Goal: Information Seeking & Learning: Compare options

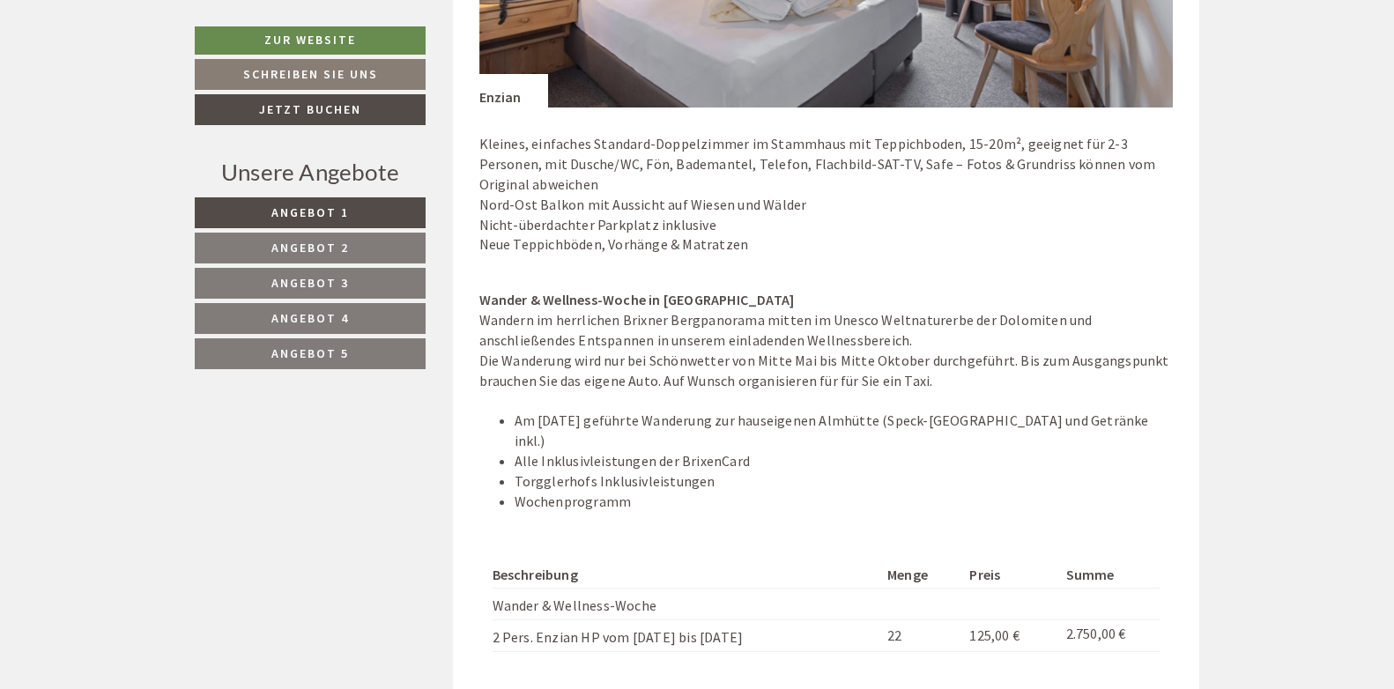
scroll to position [1674, 0]
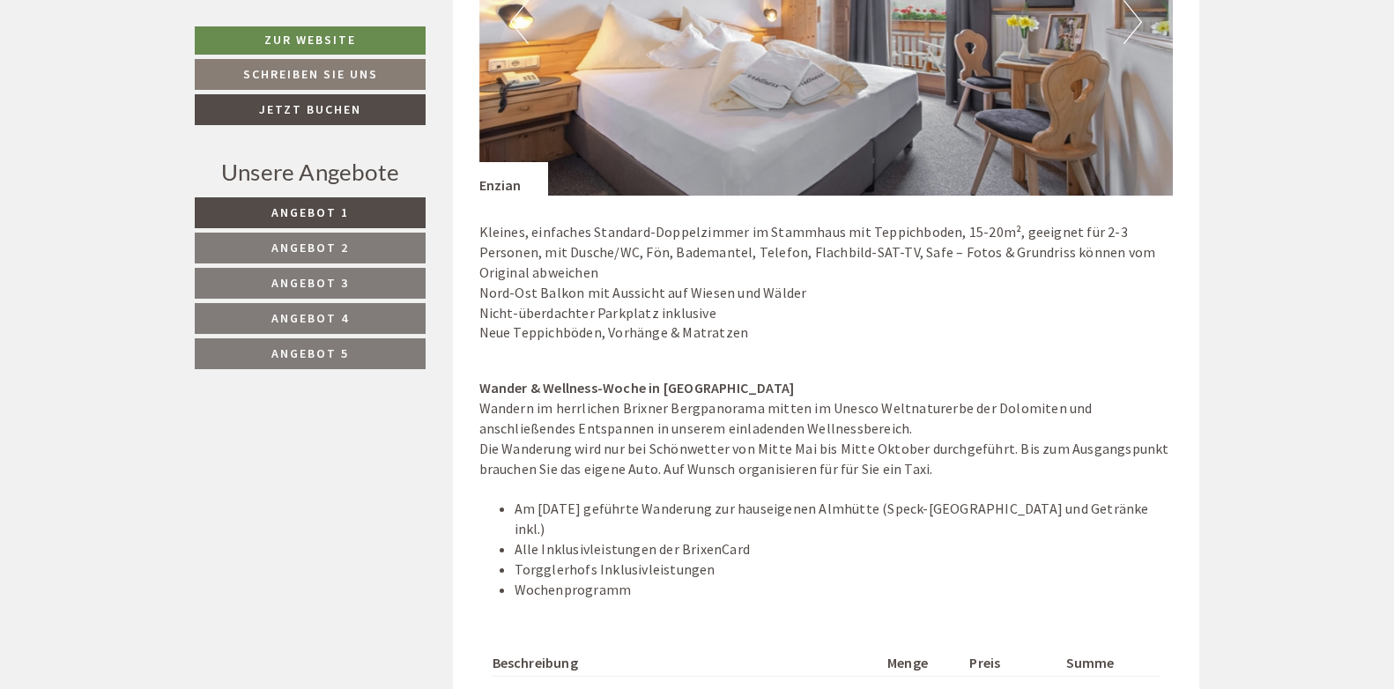
click at [343, 243] on span "Angebot 2" at bounding box center [310, 248] width 78 height 16
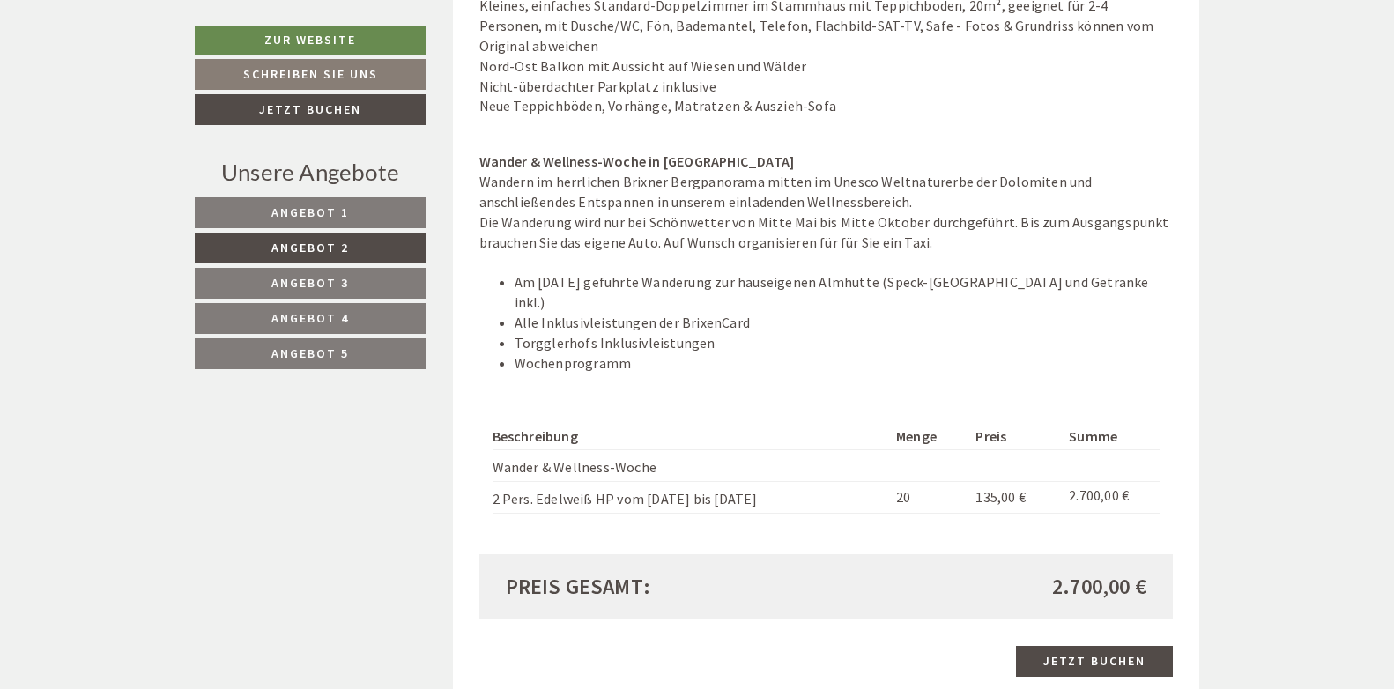
scroll to position [1926, 0]
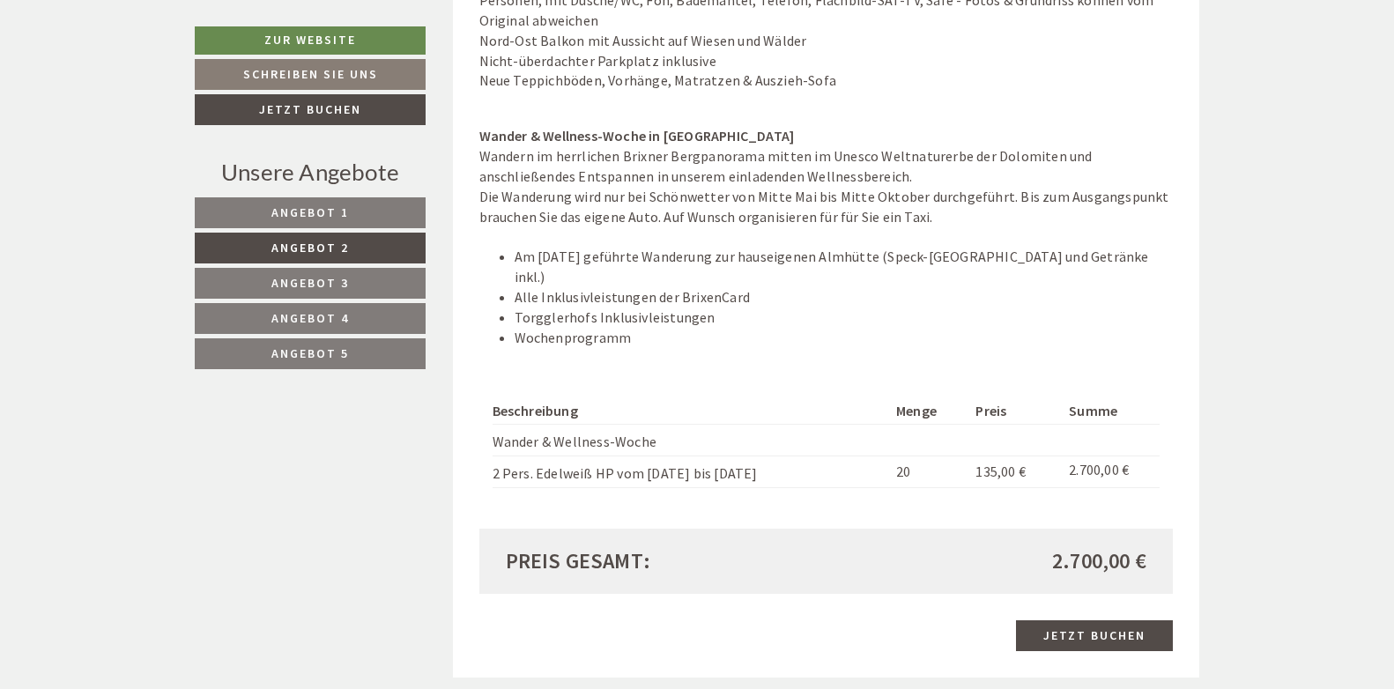
click at [357, 279] on link "Angebot 3" at bounding box center [310, 283] width 231 height 31
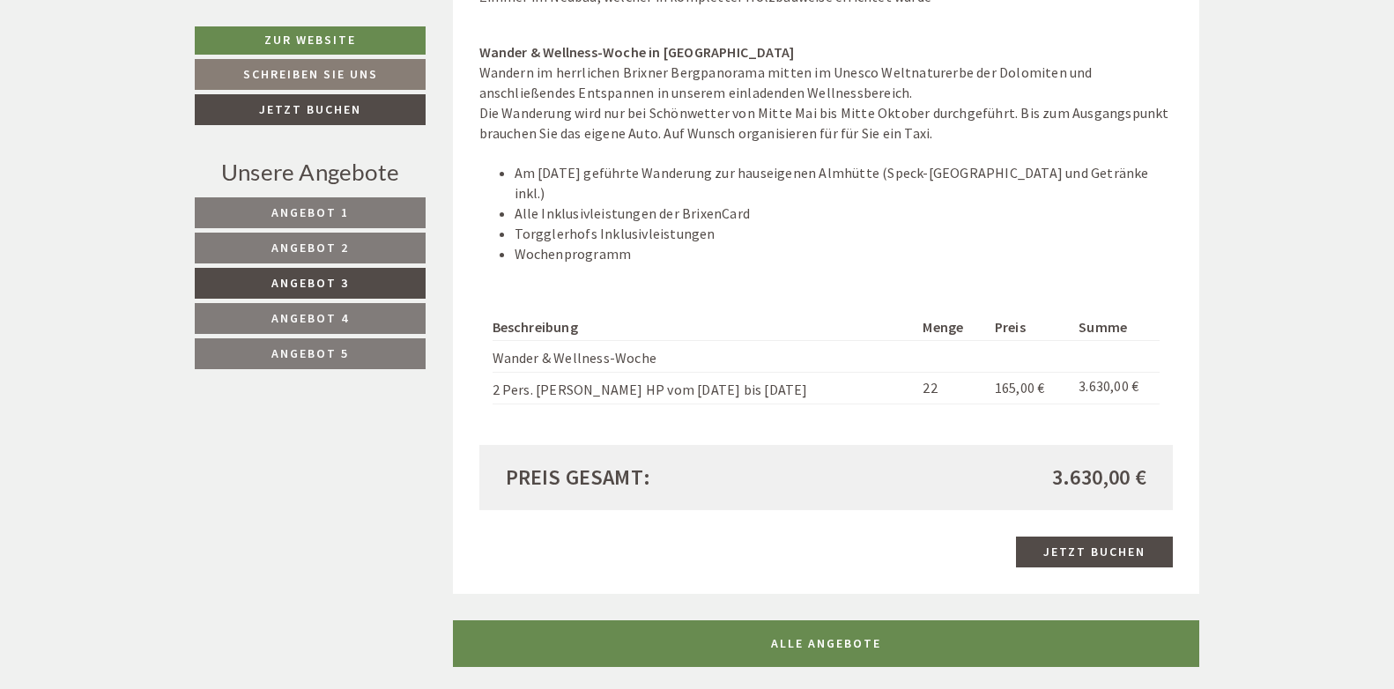
scroll to position [2014, 0]
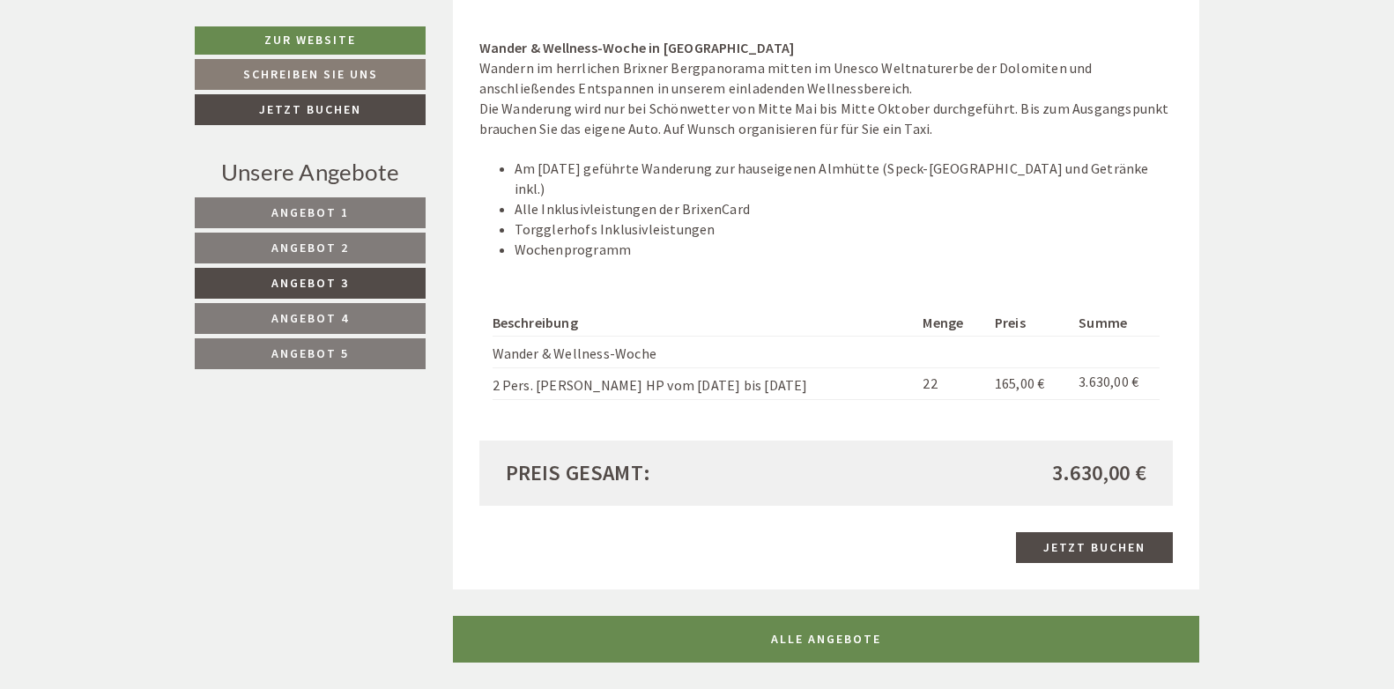
click at [350, 315] on link "Angebot 4" at bounding box center [310, 318] width 231 height 31
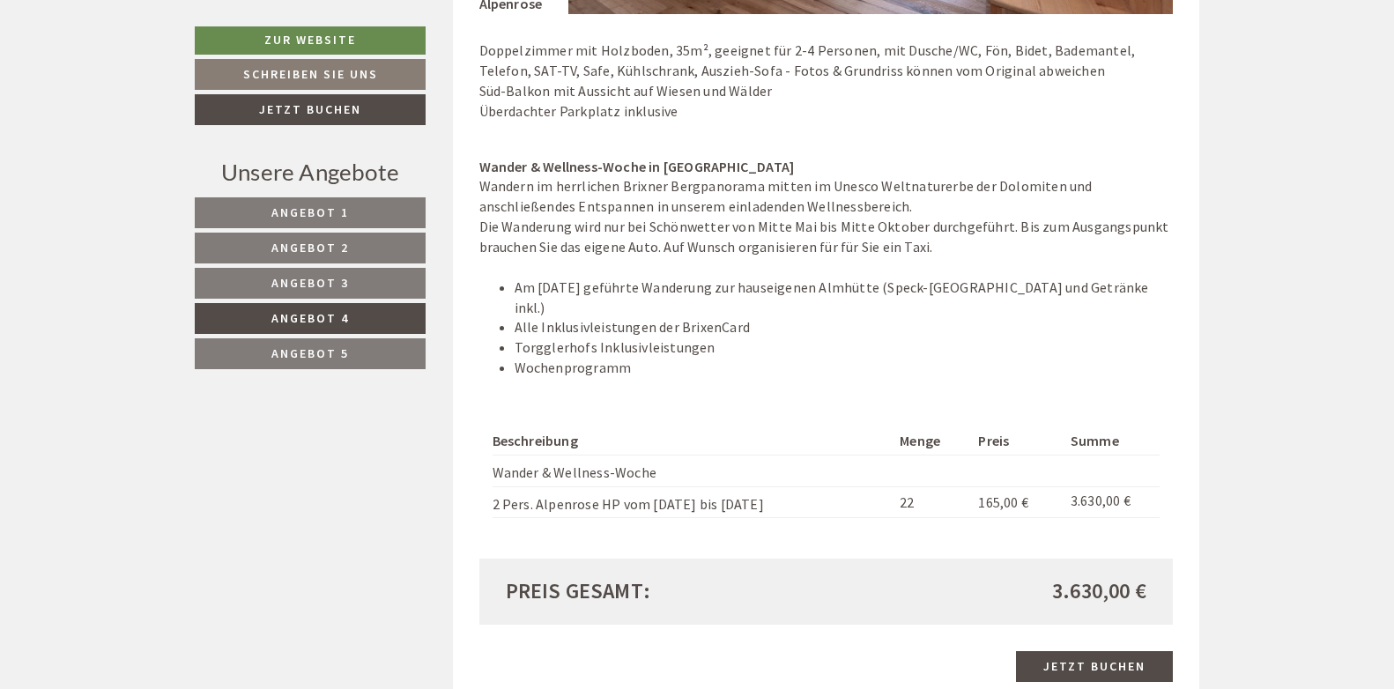
scroll to position [1926, 0]
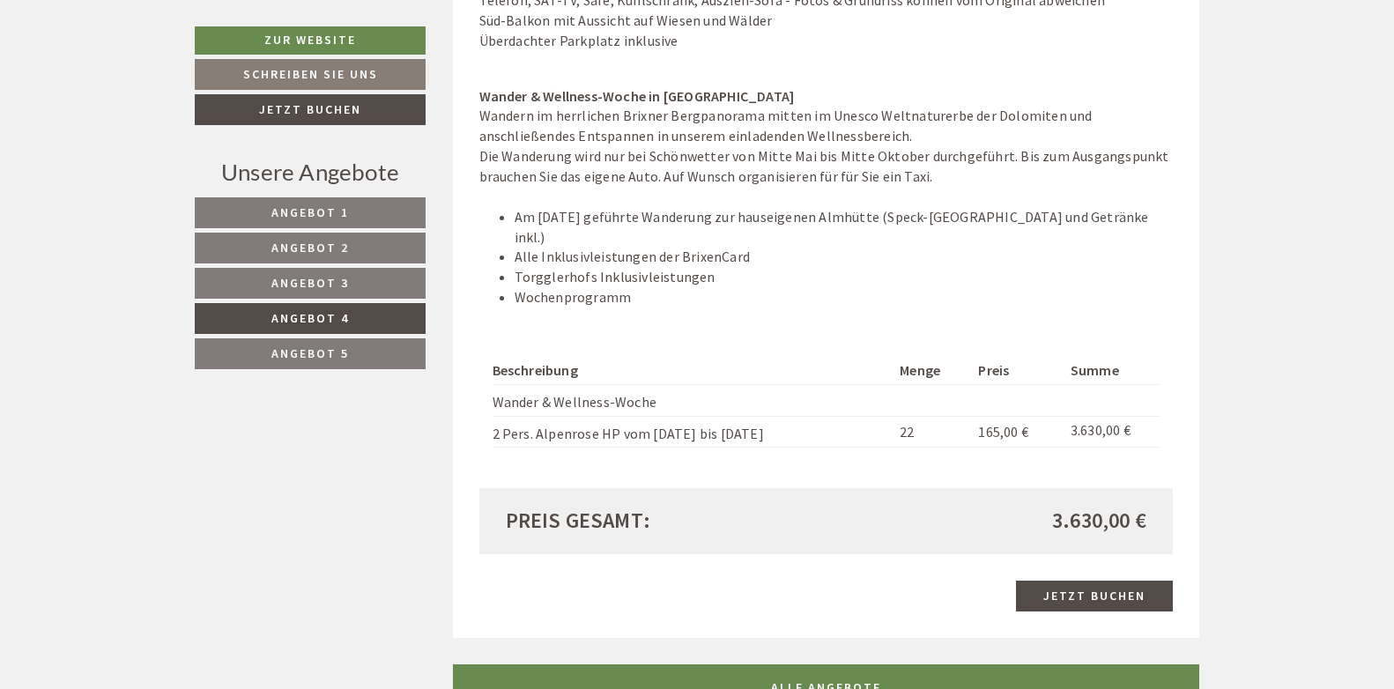
click at [357, 273] on link "Angebot 3" at bounding box center [310, 283] width 231 height 31
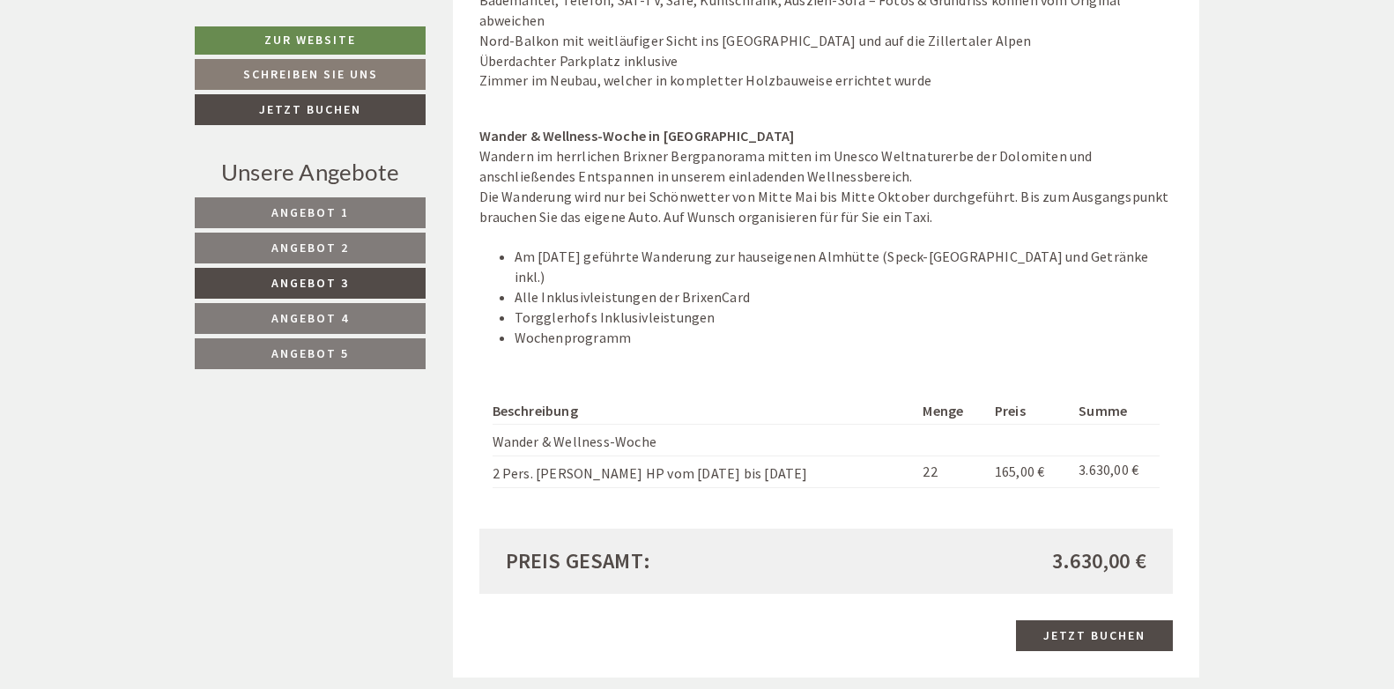
click at [339, 321] on span "Angebot 4" at bounding box center [310, 318] width 78 height 16
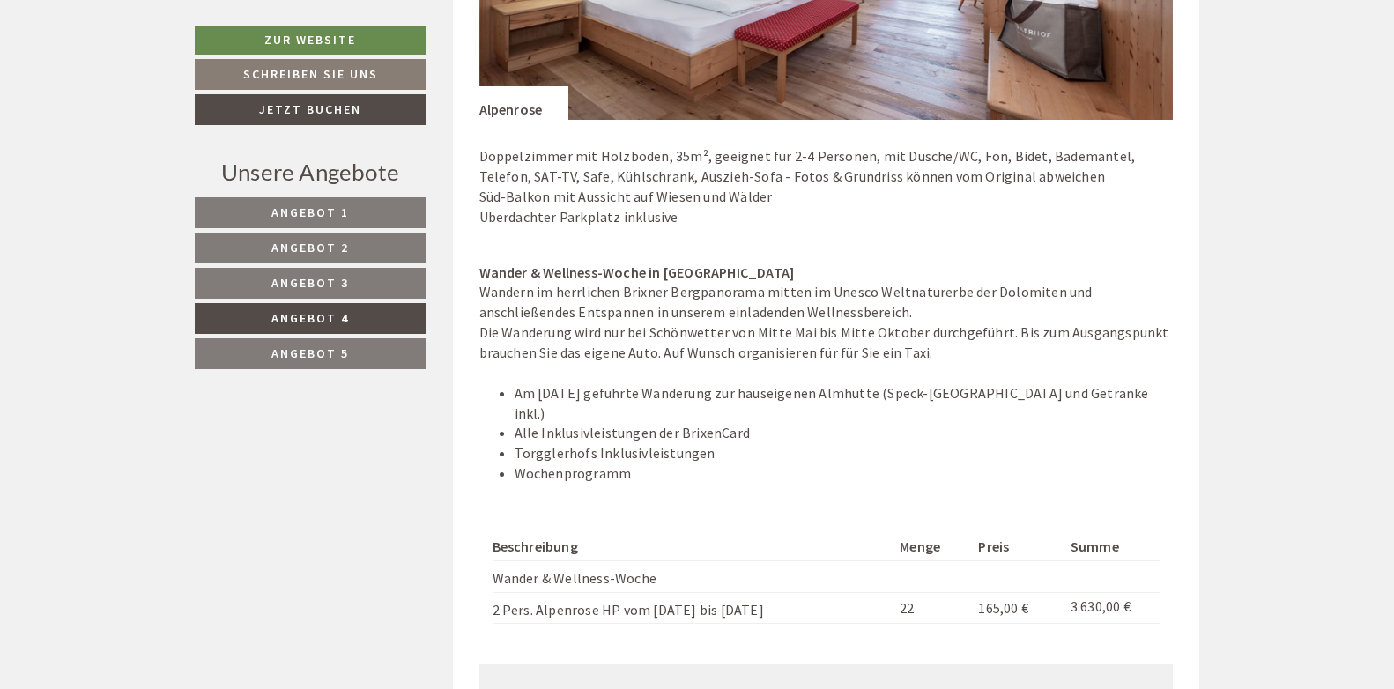
scroll to position [1838, 0]
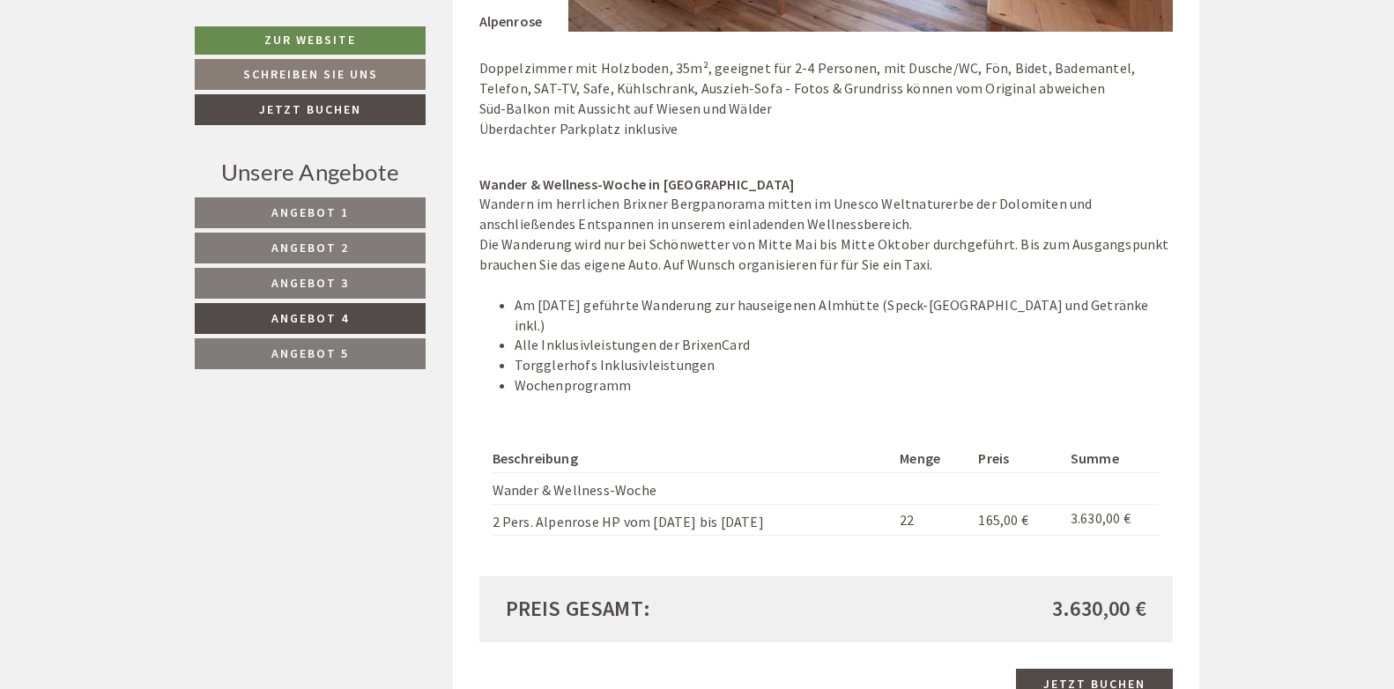
click at [329, 356] on span "Angebot 5" at bounding box center [310, 353] width 78 height 16
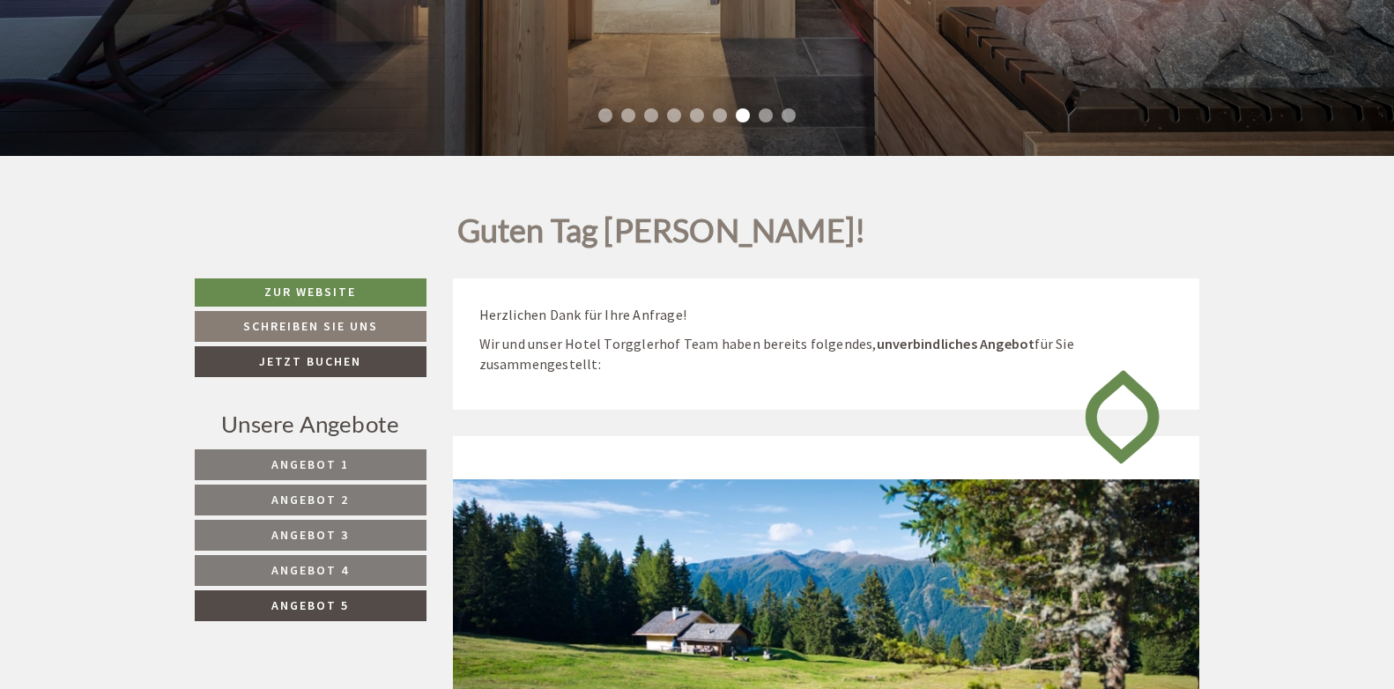
scroll to position [516, 0]
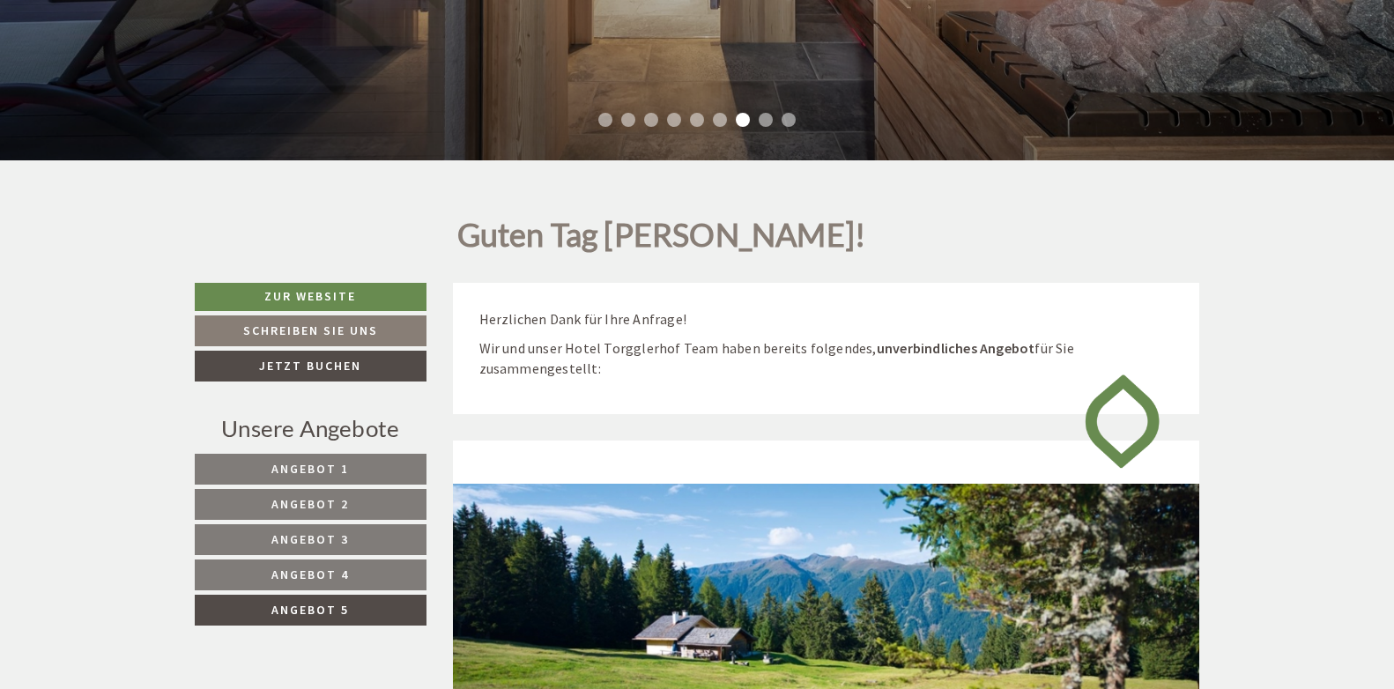
click at [312, 533] on span "Angebot 3" at bounding box center [310, 539] width 78 height 16
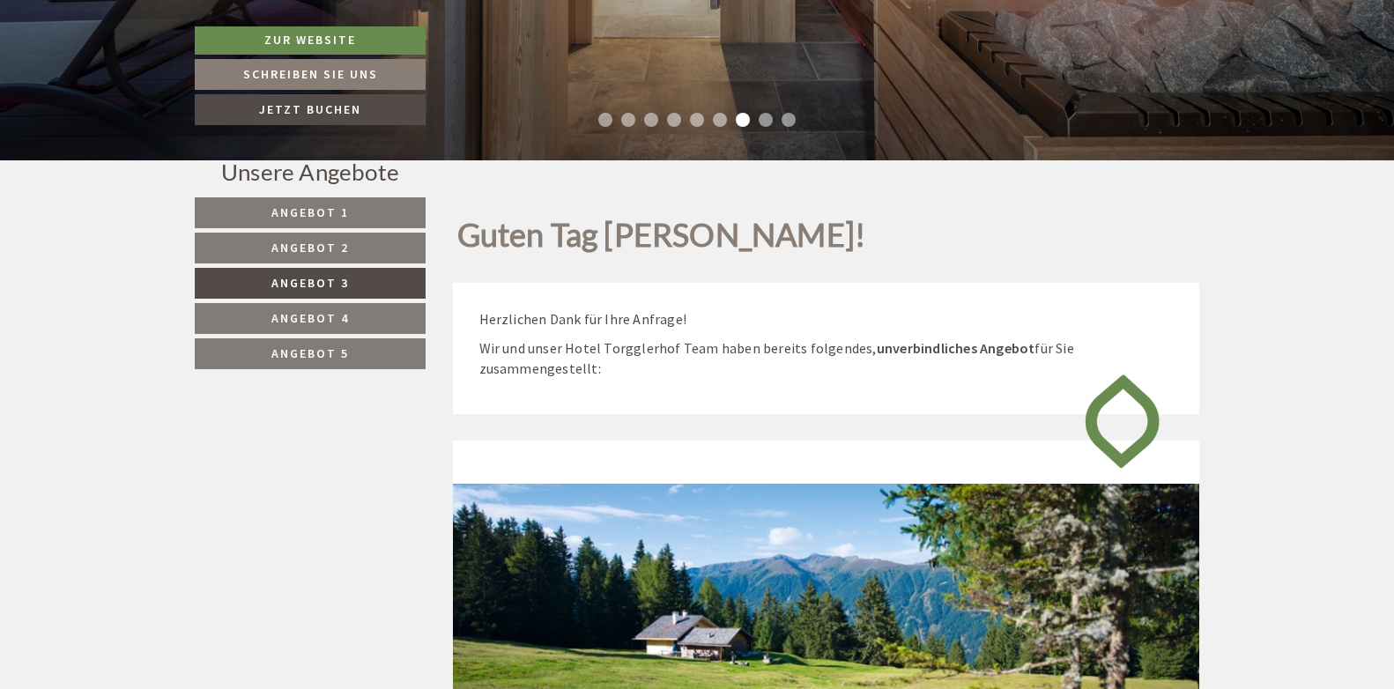
scroll to position [957, 0]
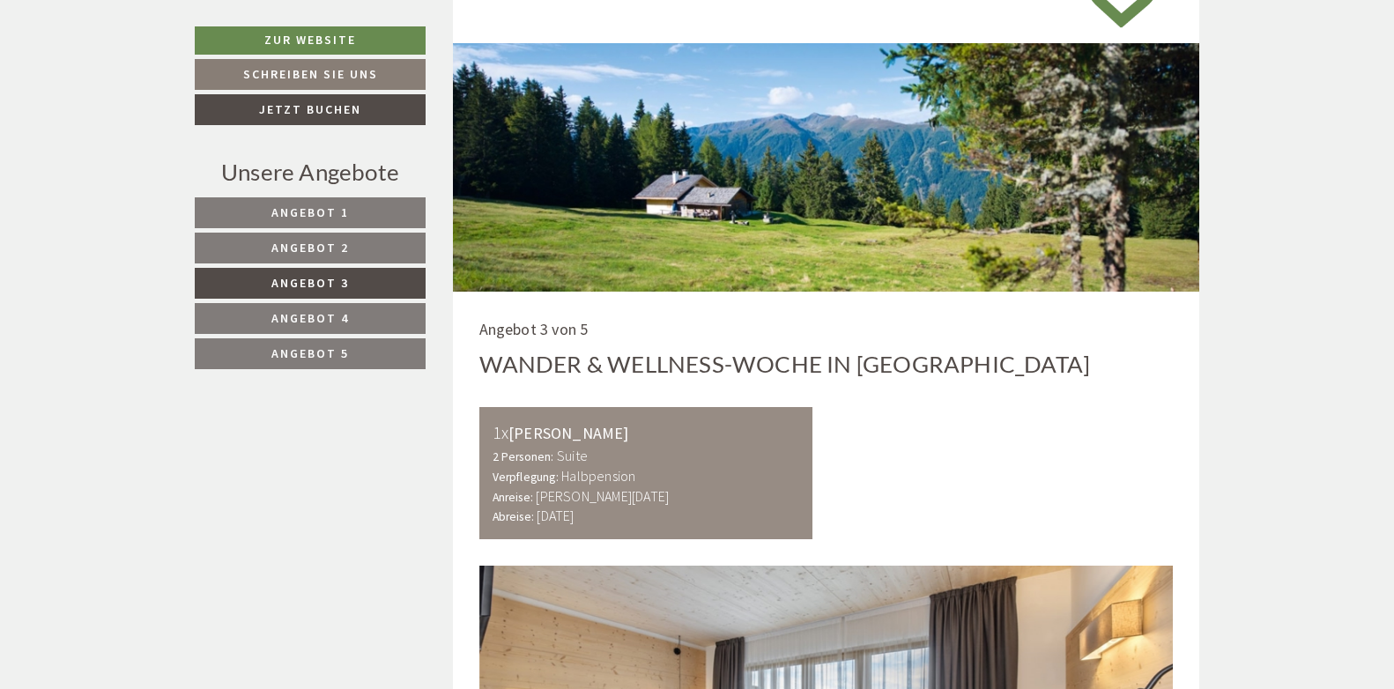
click at [344, 322] on span "Angebot 4" at bounding box center [310, 318] width 78 height 16
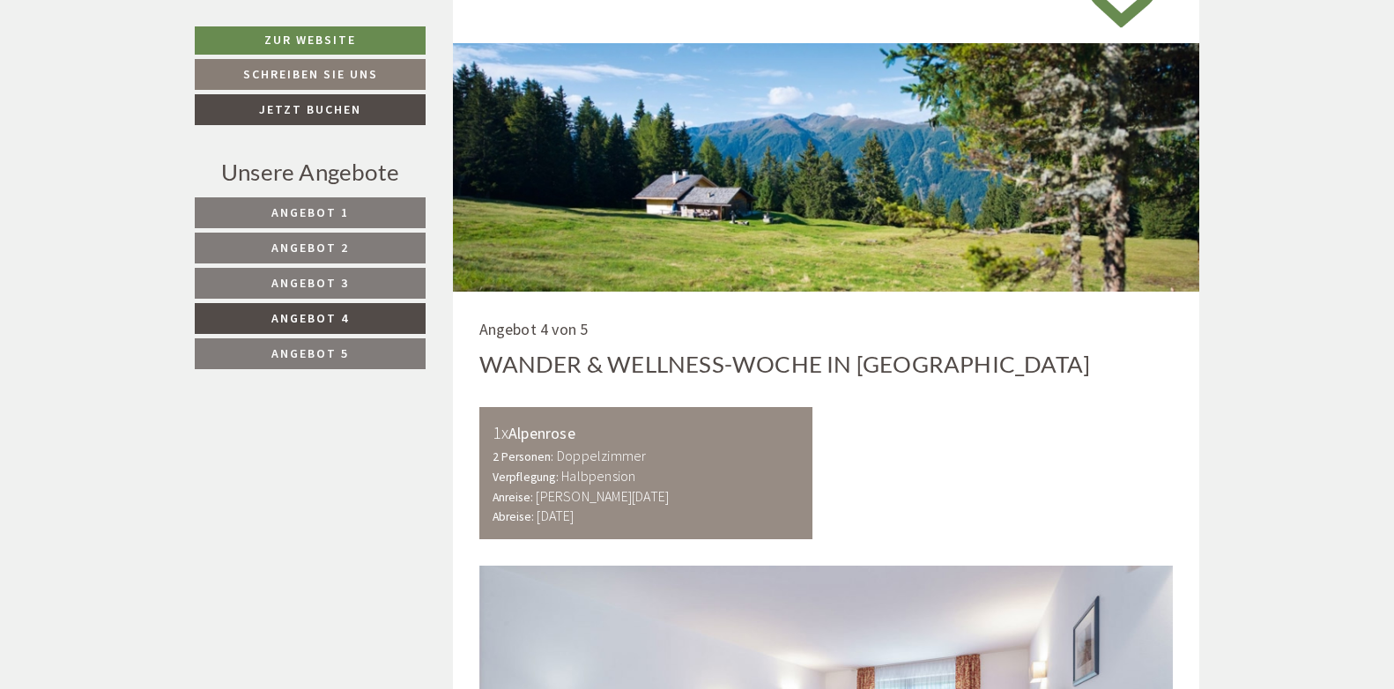
click at [327, 242] on span "Angebot 2" at bounding box center [310, 248] width 78 height 16
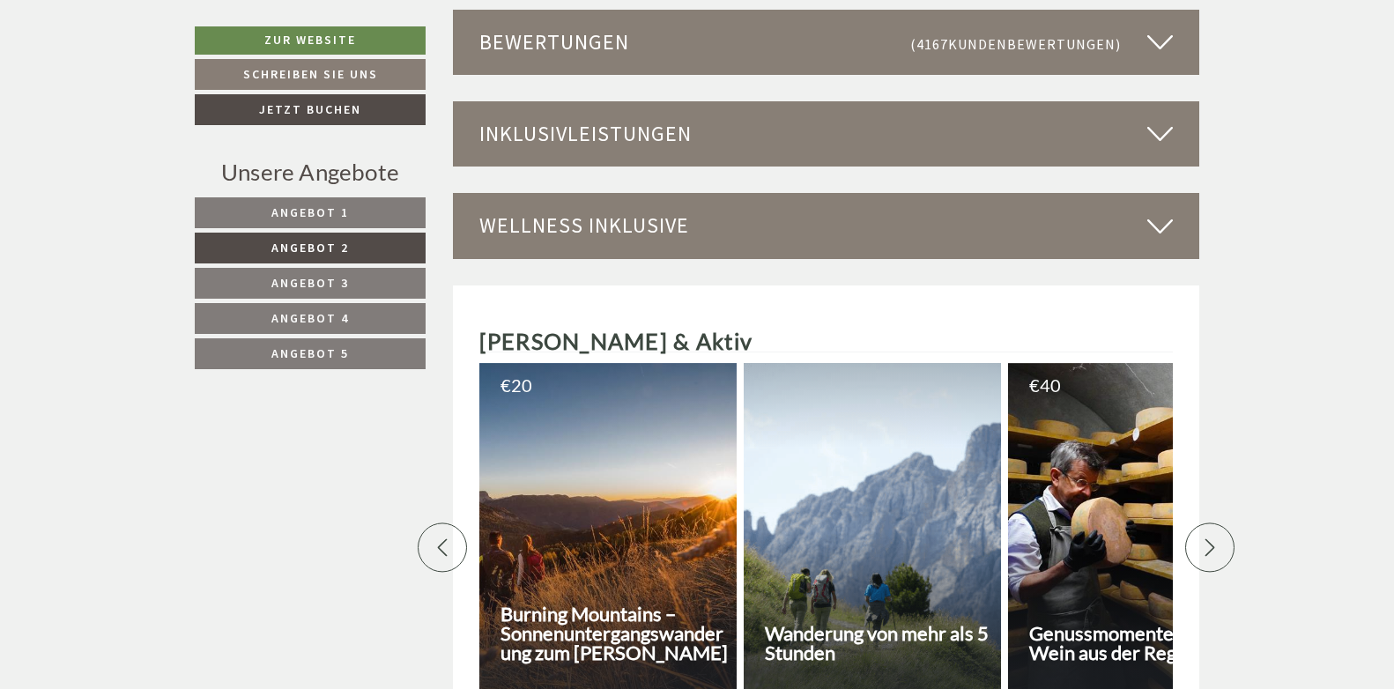
scroll to position [3247, 0]
click at [1159, 210] on icon at bounding box center [1160, 225] width 26 height 30
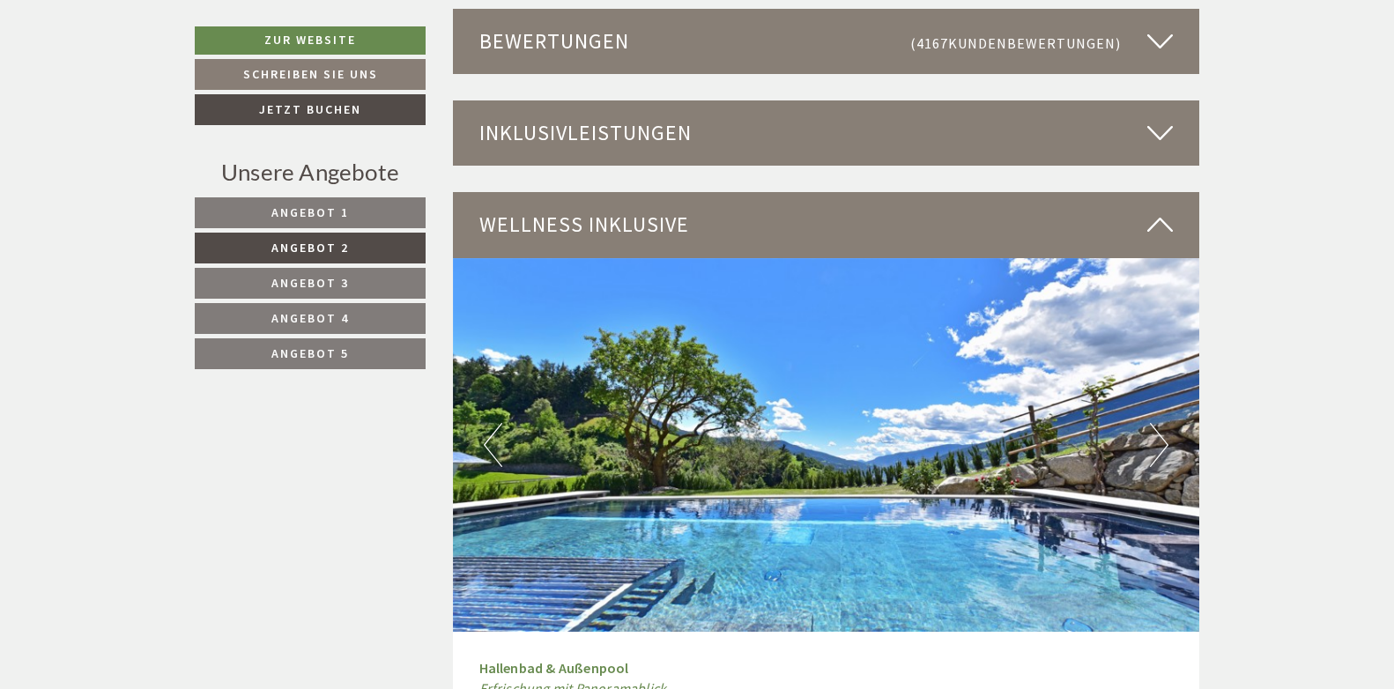
click at [1159, 210] on icon at bounding box center [1160, 225] width 26 height 30
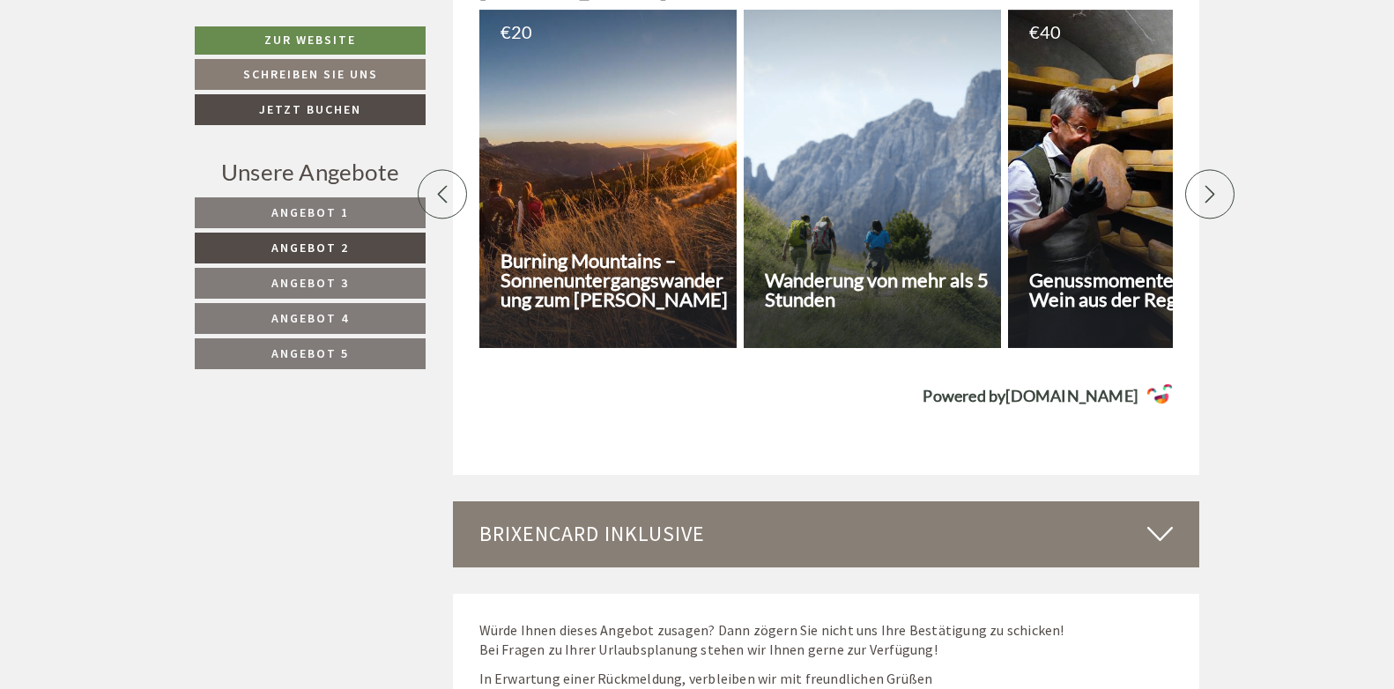
scroll to position [4128, 0]
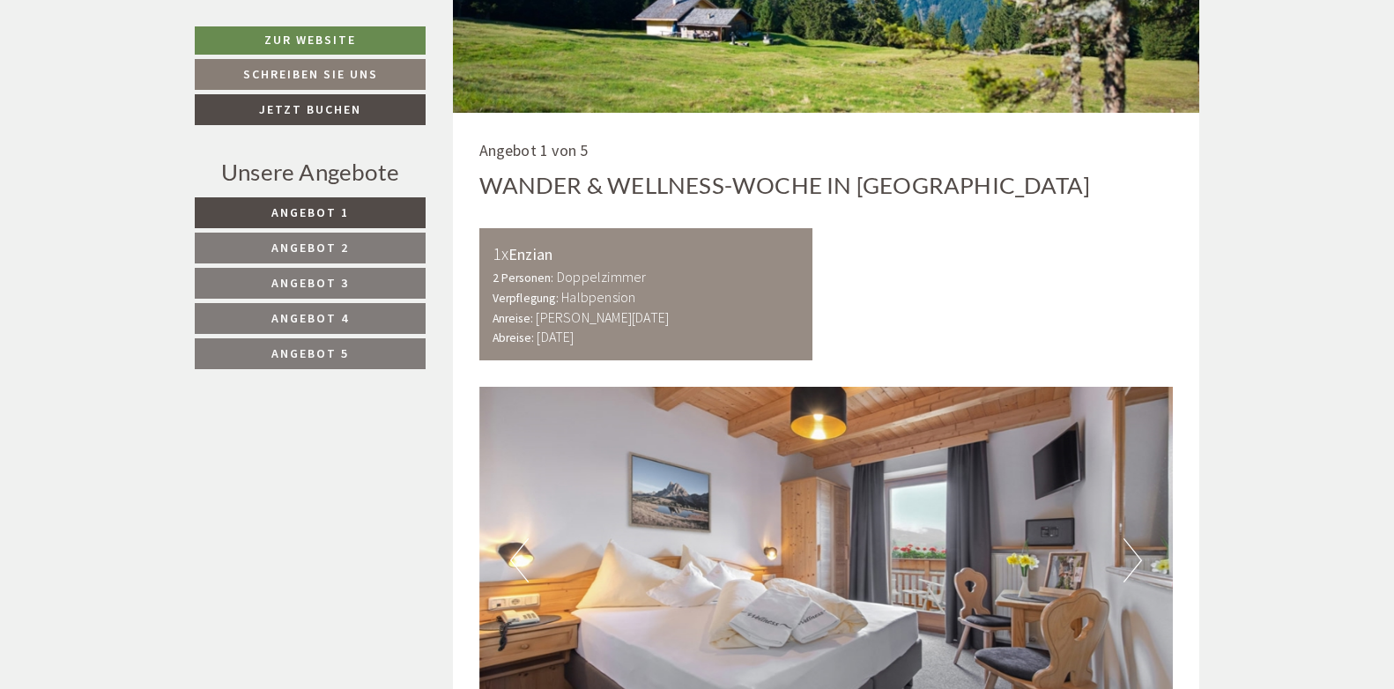
scroll to position [1145, 0]
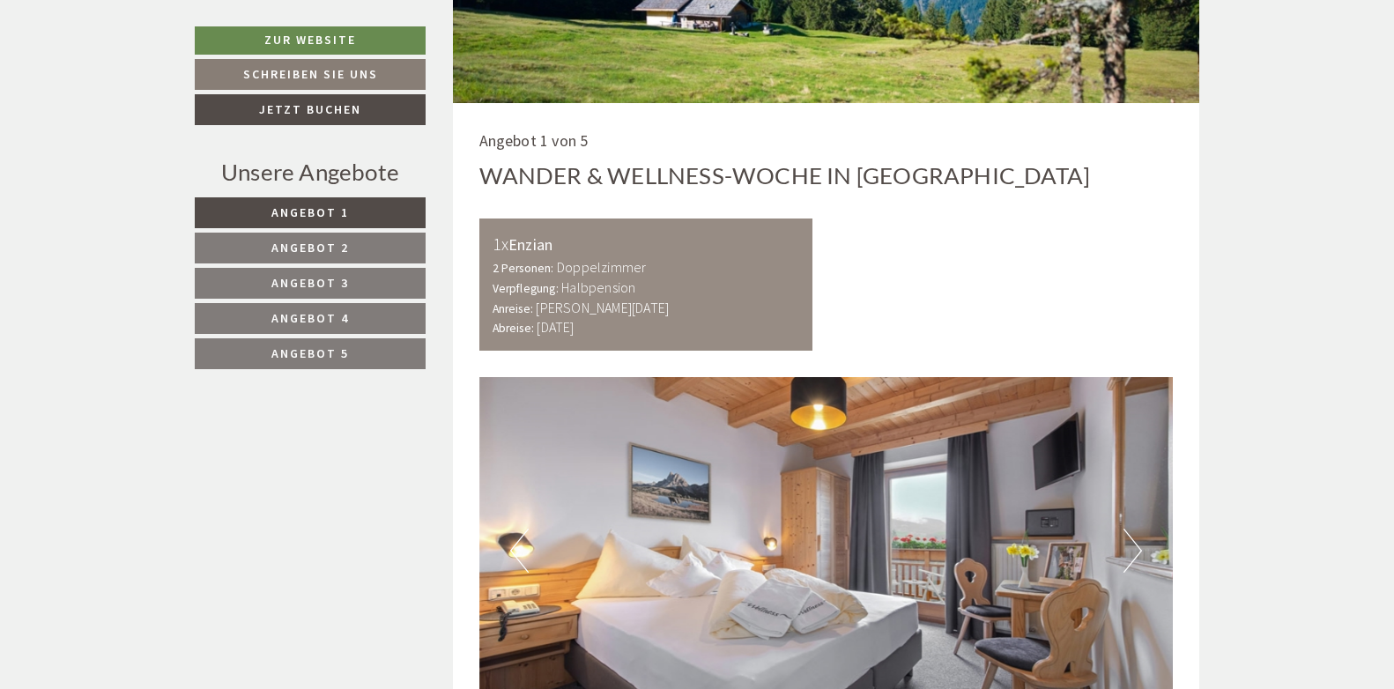
click at [306, 277] on span "Angebot 3" at bounding box center [310, 283] width 78 height 16
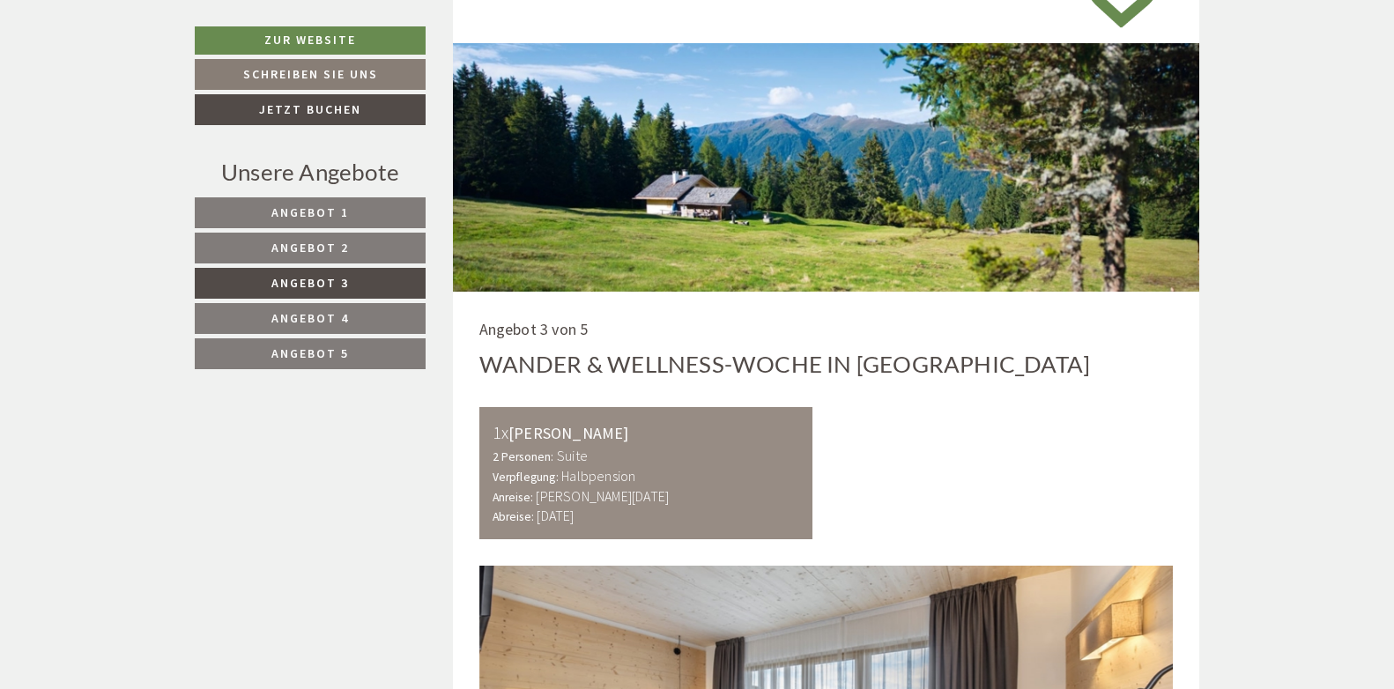
click at [300, 248] on span "Angebot 2" at bounding box center [310, 248] width 78 height 16
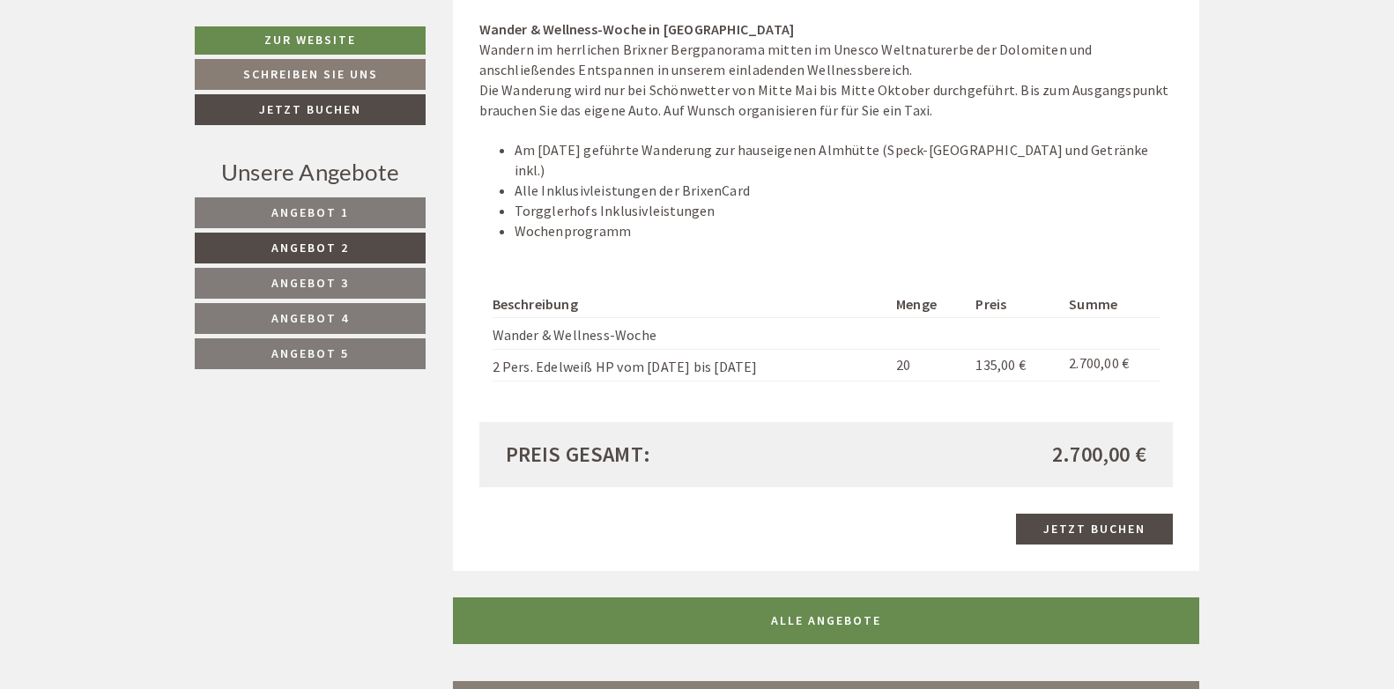
scroll to position [2026, 0]
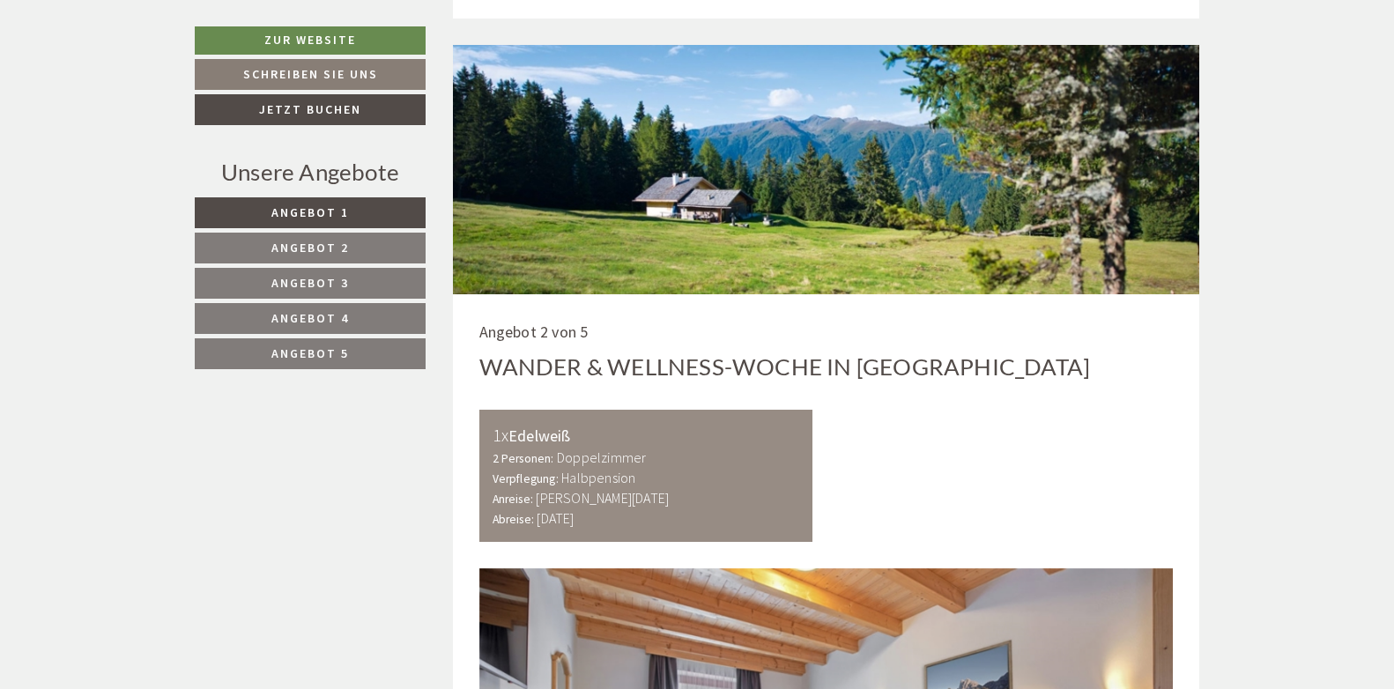
scroll to position [2731, 0]
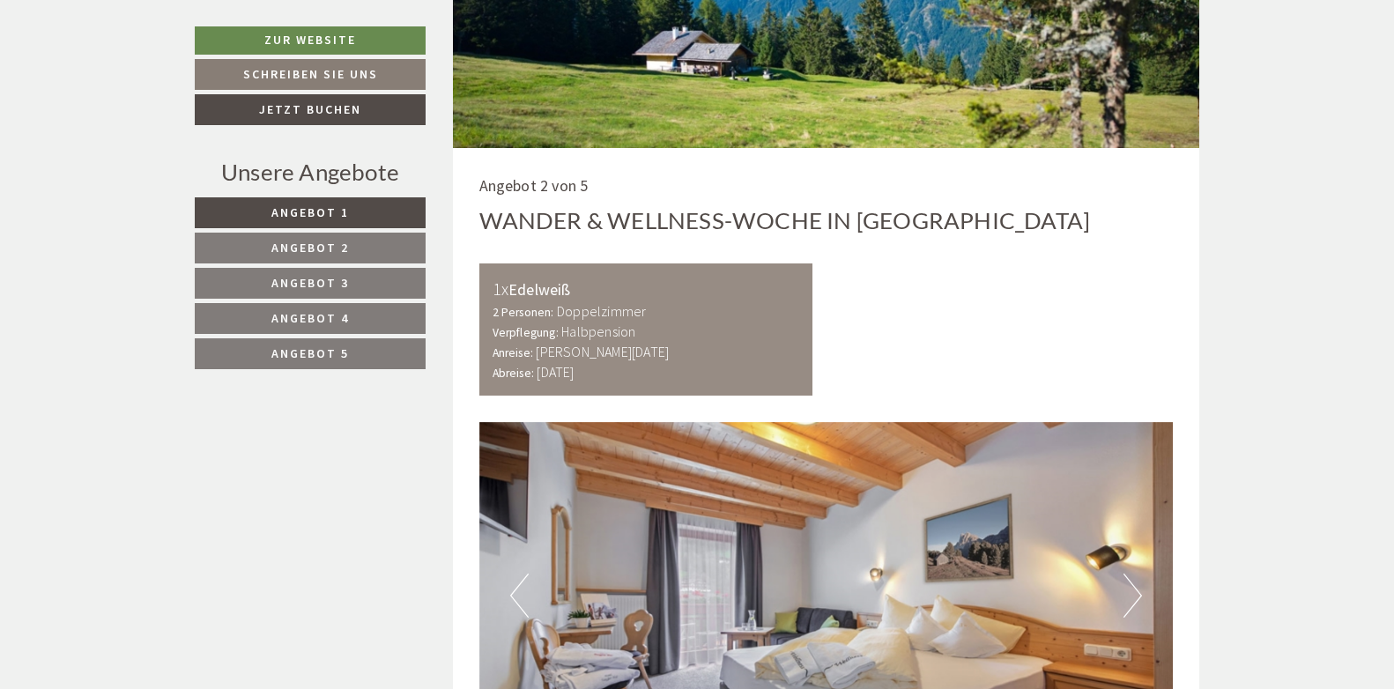
click at [292, 277] on span "Angebot 3" at bounding box center [310, 283] width 78 height 16
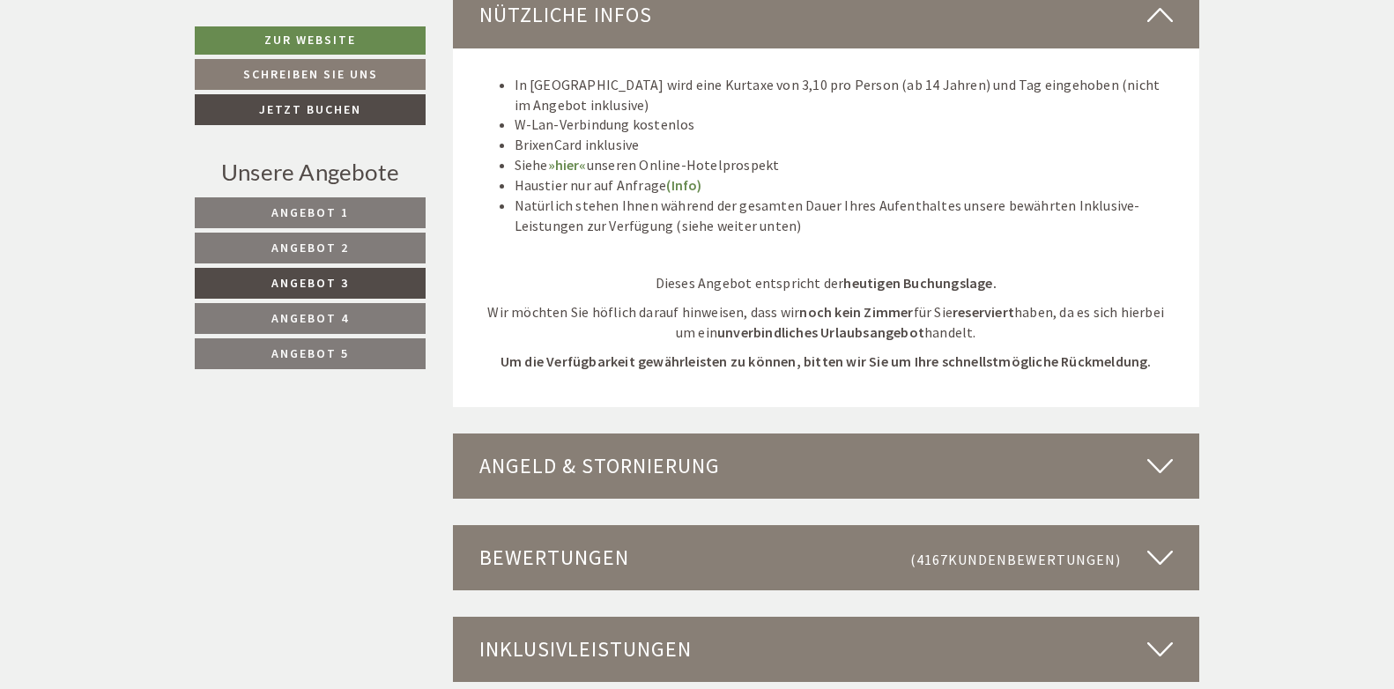
scroll to position [957, 0]
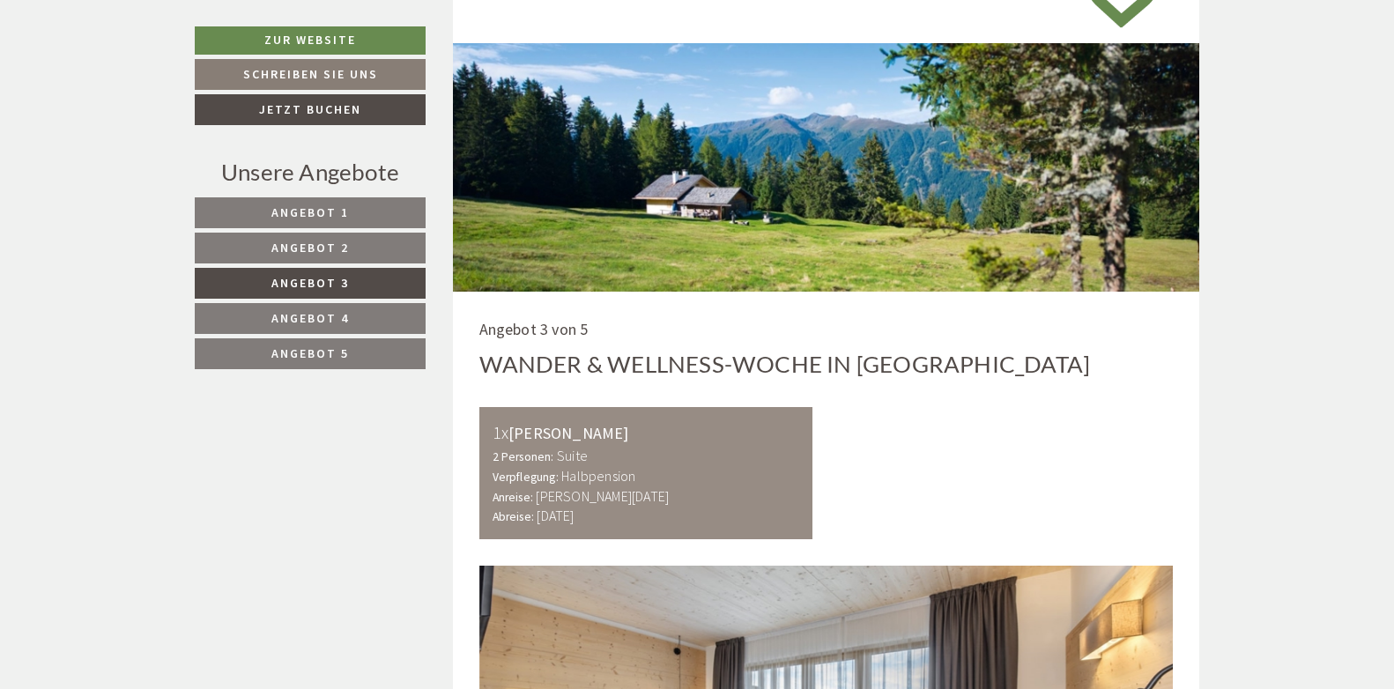
click at [310, 241] on span "Angebot 2" at bounding box center [310, 248] width 78 height 16
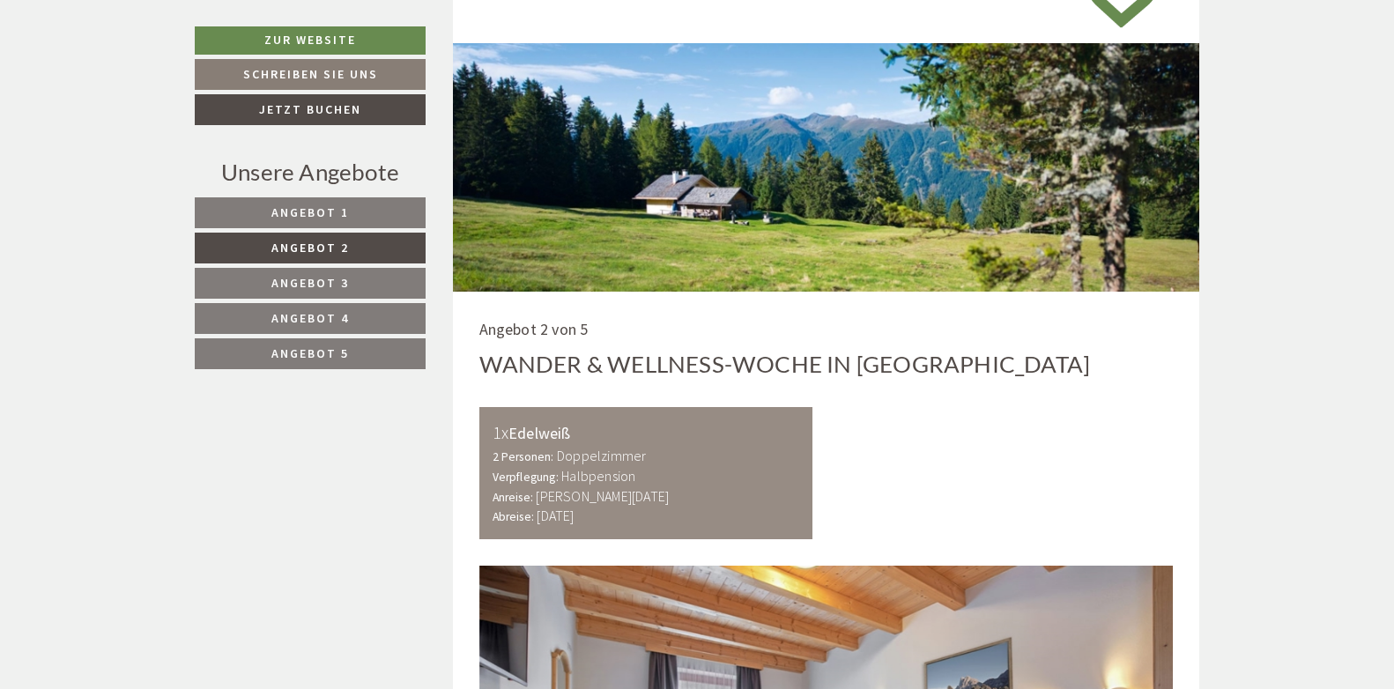
click at [298, 309] on link "Angebot 4" at bounding box center [310, 318] width 231 height 31
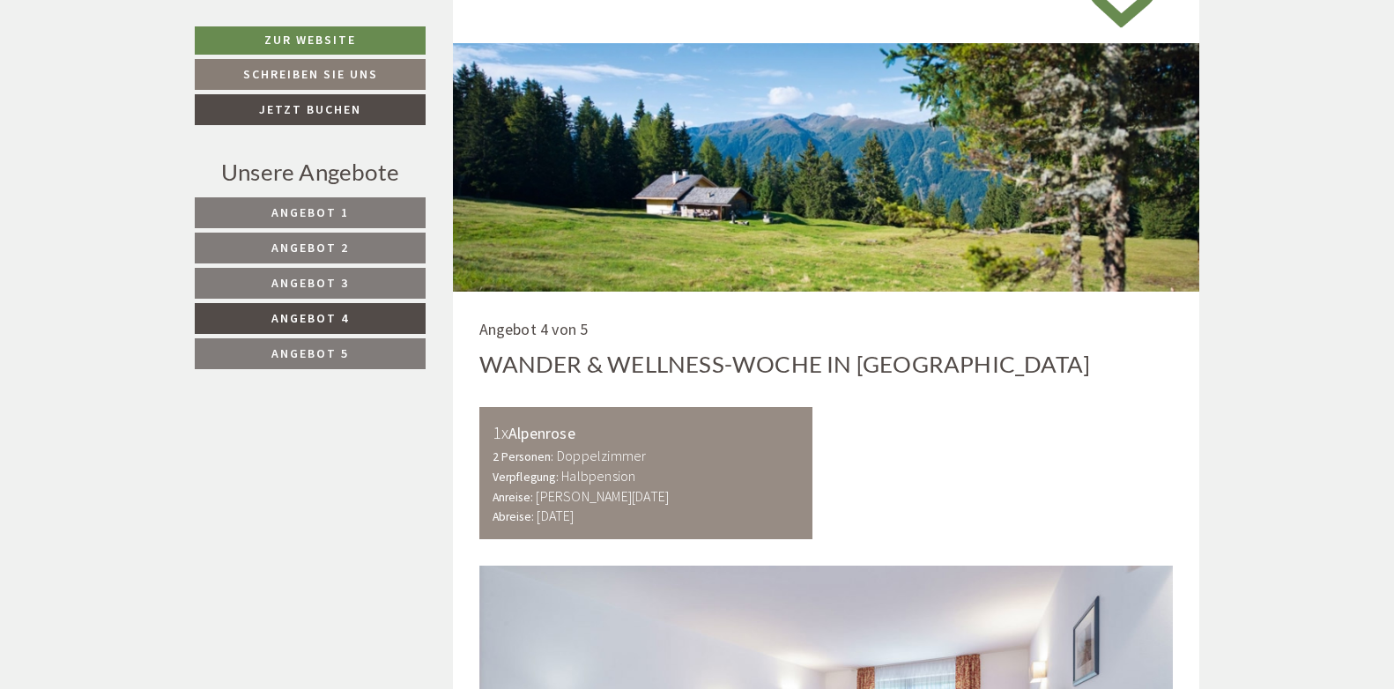
click at [306, 350] on span "Angebot 5" at bounding box center [310, 353] width 78 height 16
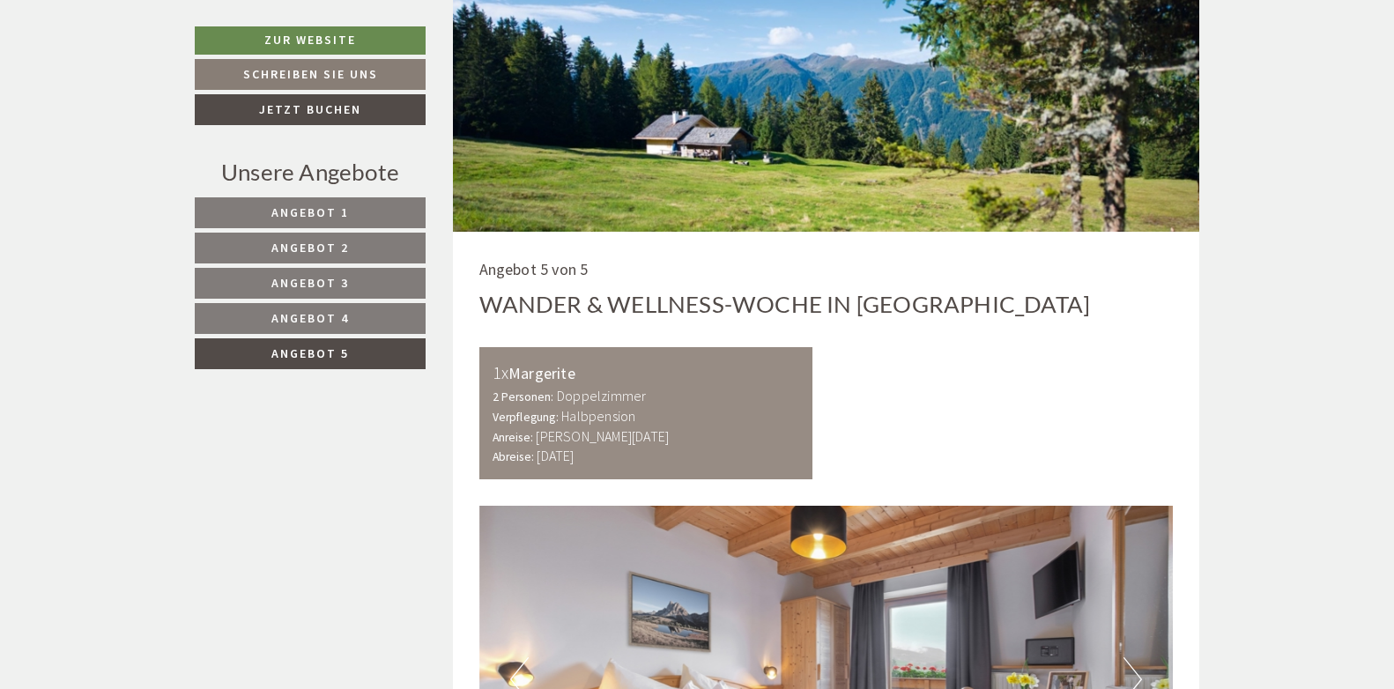
scroll to position [1133, 0]
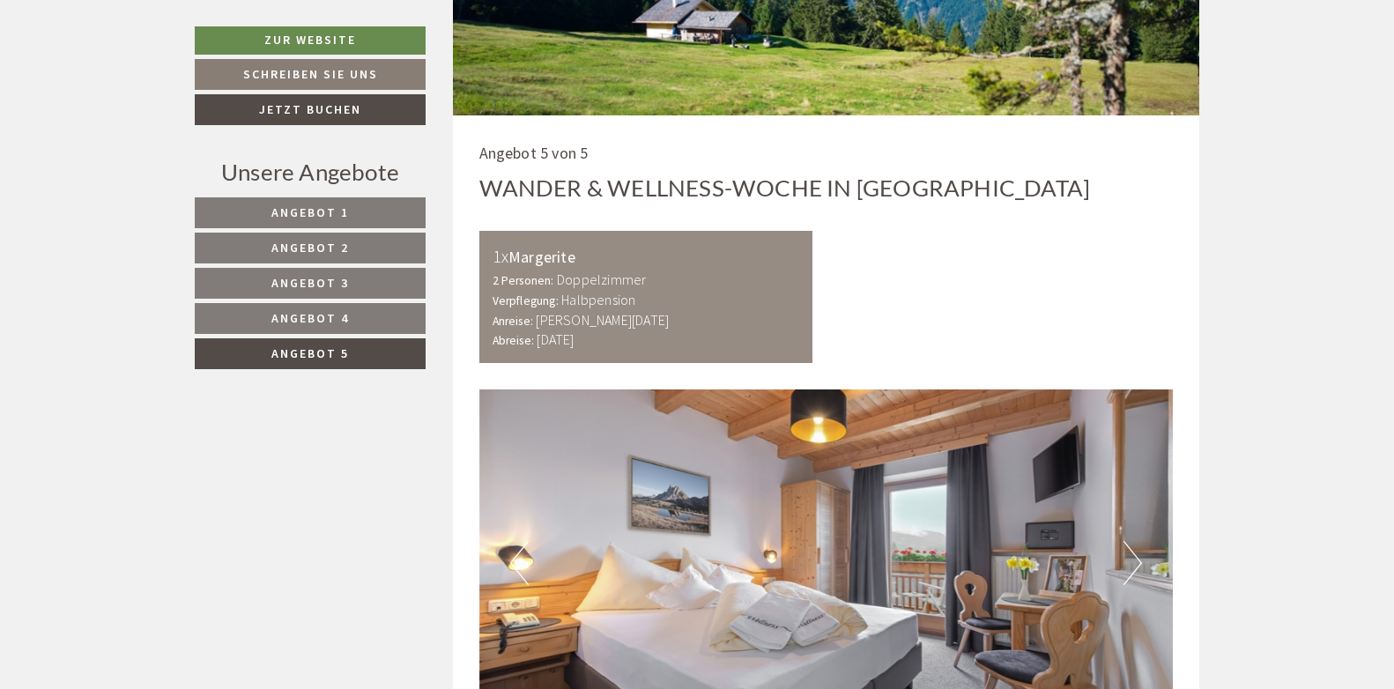
click at [325, 352] on span "Angebot 5" at bounding box center [310, 353] width 78 height 16
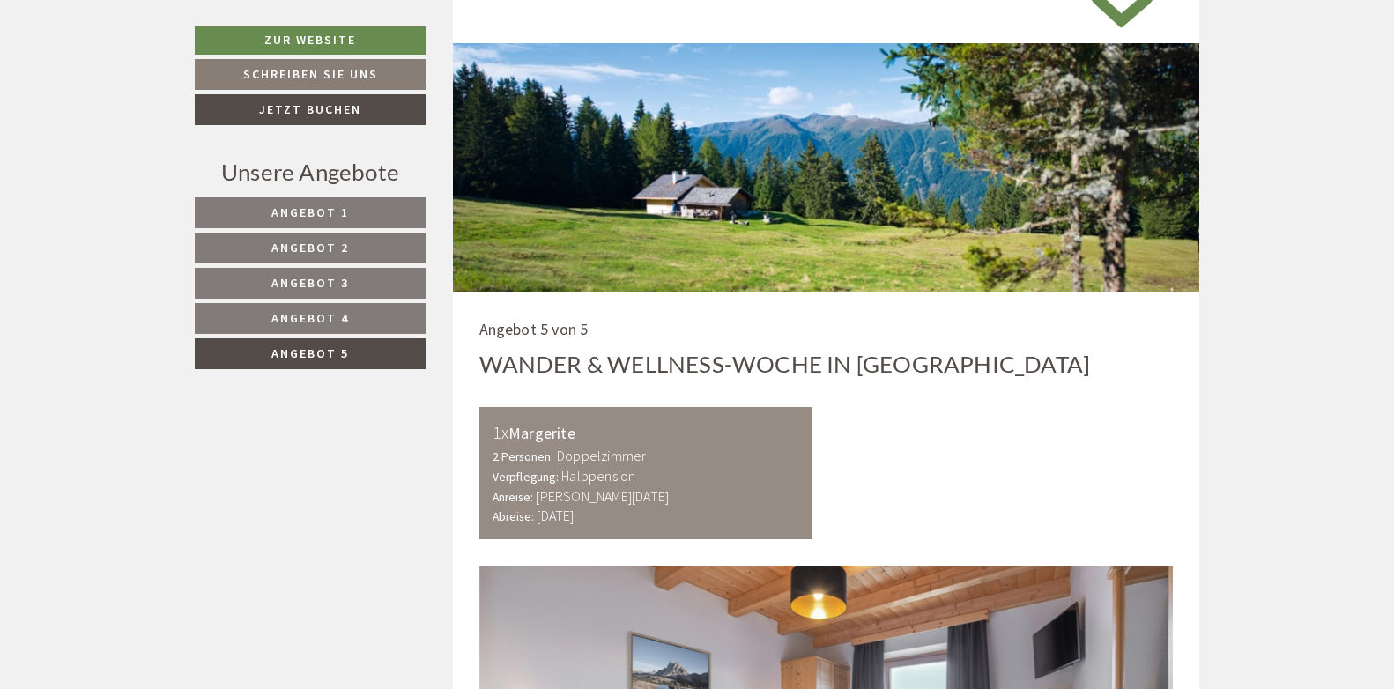
click at [255, 213] on link "Angebot 1" at bounding box center [310, 212] width 231 height 31
